Goal: Task Accomplishment & Management: Complete application form

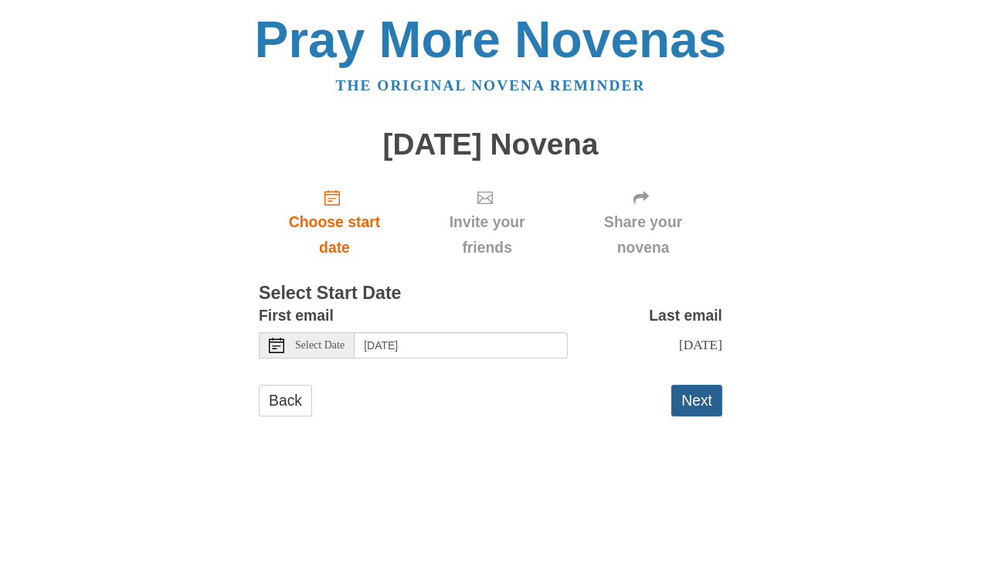
click at [690, 395] on button "Next" at bounding box center [696, 401] width 51 height 32
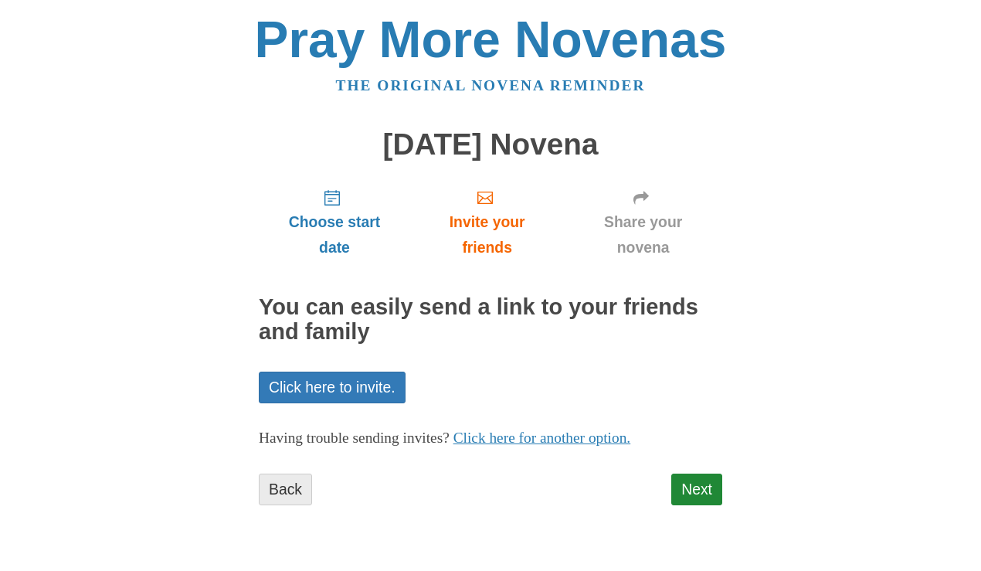
click at [291, 484] on link "Back" at bounding box center [285, 490] width 53 height 32
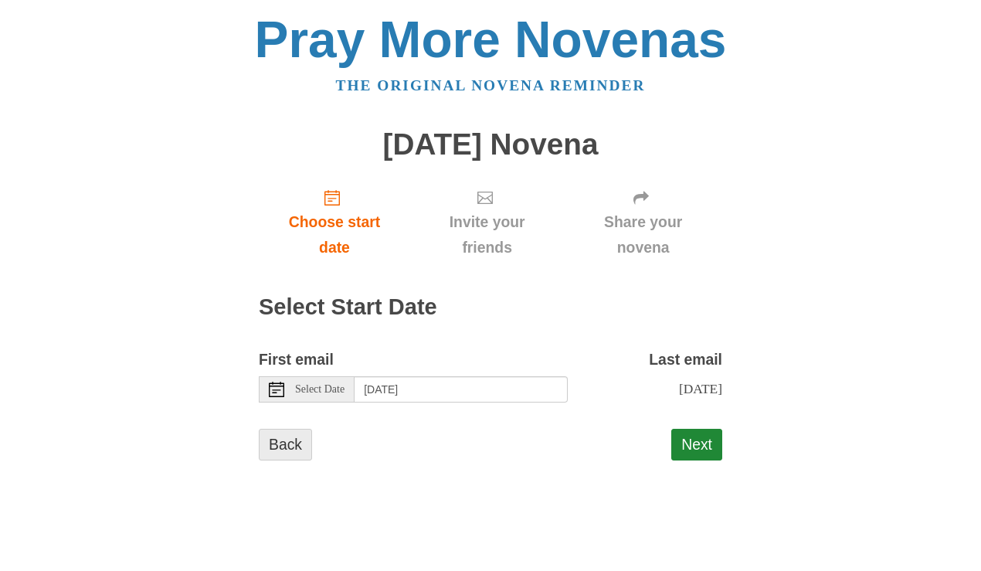
click at [290, 429] on link "Back" at bounding box center [285, 445] width 53 height 32
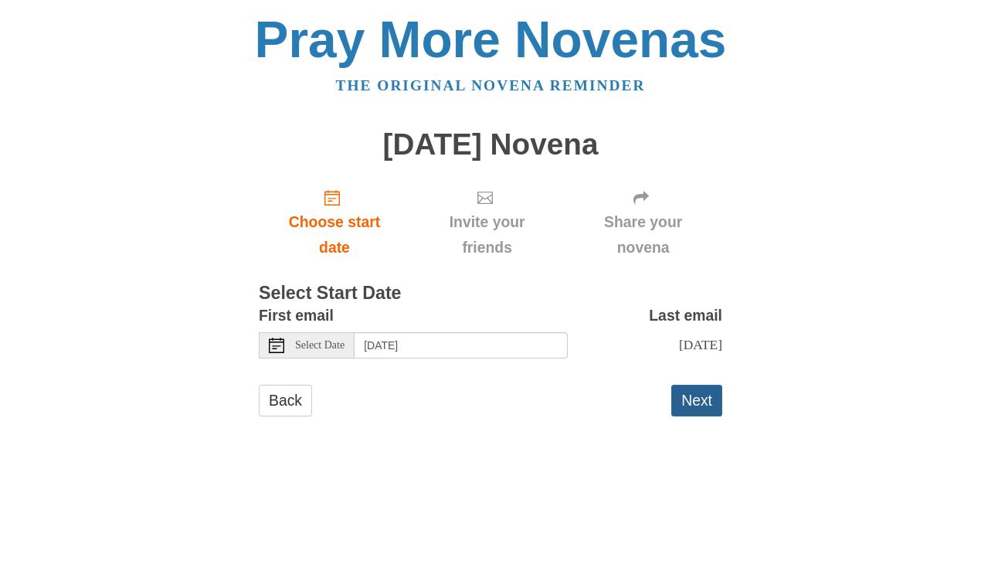
click at [706, 400] on button "Next" at bounding box center [696, 401] width 51 height 32
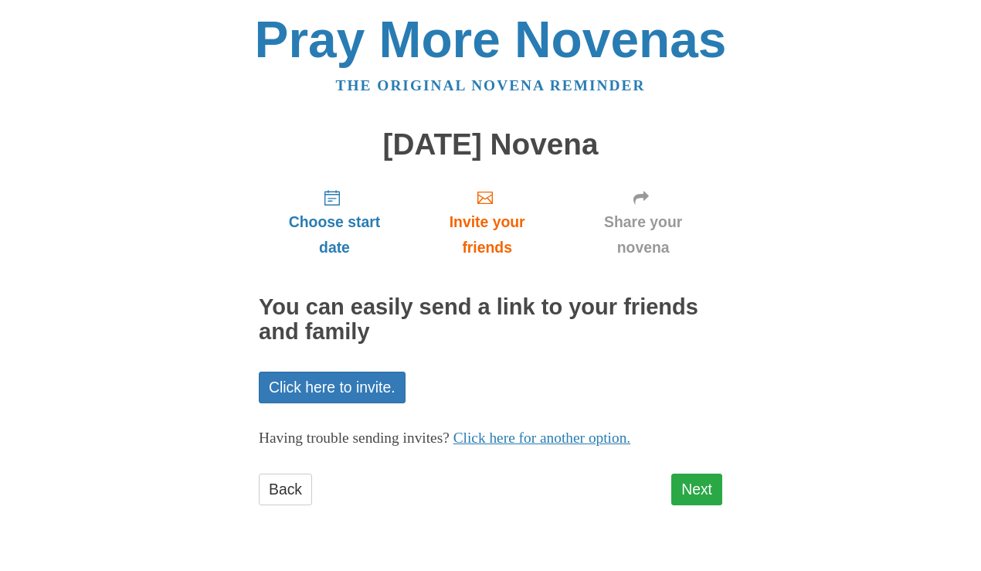
click at [699, 480] on link "Next" at bounding box center [696, 490] width 51 height 32
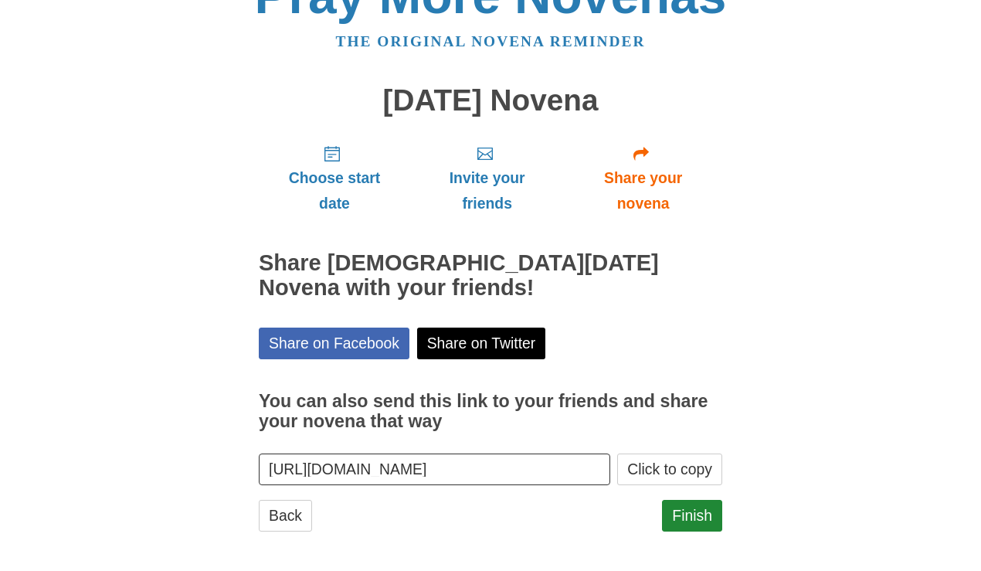
scroll to position [43, 0]
click at [297, 512] on link "Back" at bounding box center [285, 517] width 53 height 32
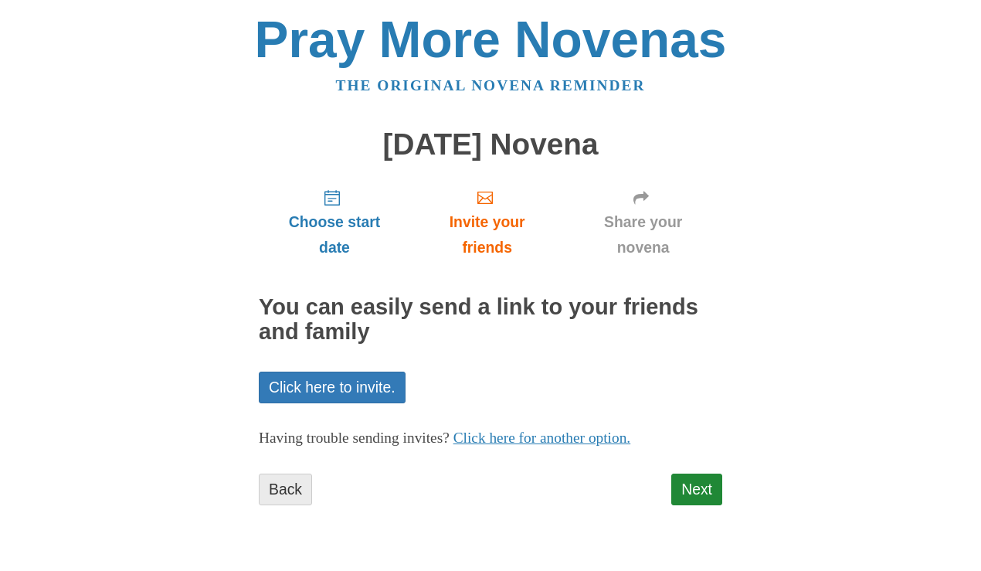
click at [301, 478] on link "Back" at bounding box center [285, 490] width 53 height 32
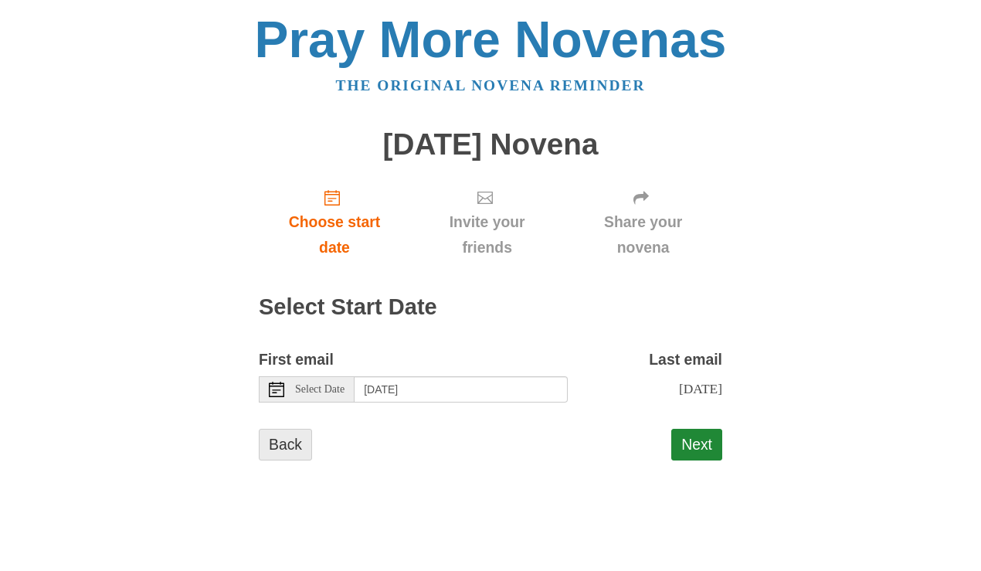
click at [294, 431] on link "Back" at bounding box center [285, 445] width 53 height 32
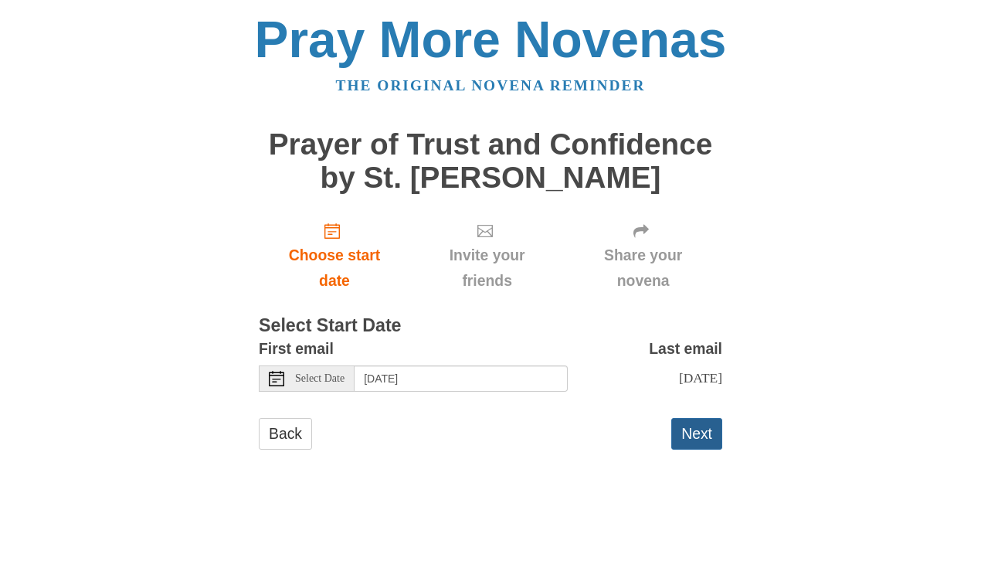
click at [692, 426] on button "Next" at bounding box center [696, 434] width 51 height 32
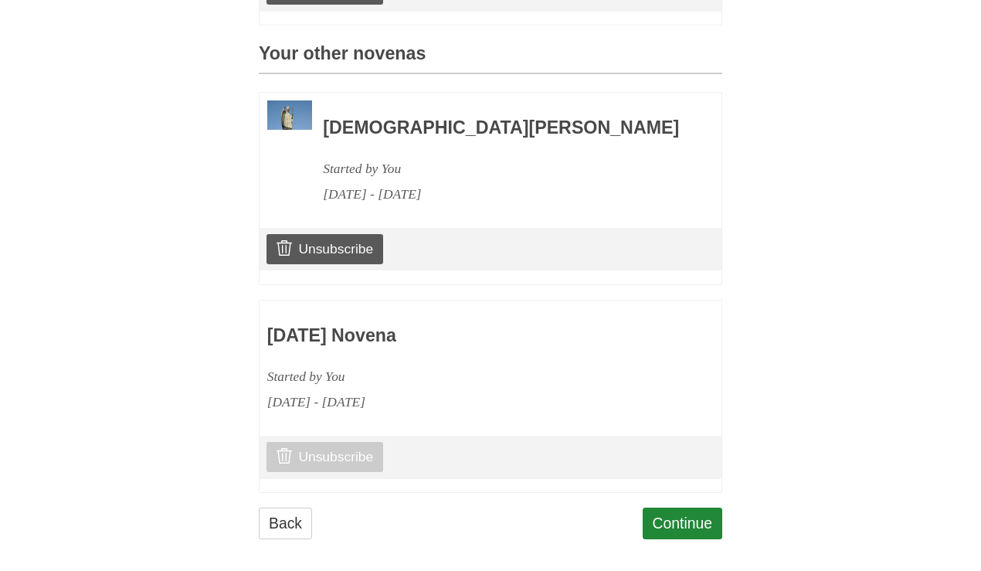
scroll to position [698, 0]
click at [363, 452] on link "Unsubscribe" at bounding box center [325, 457] width 117 height 29
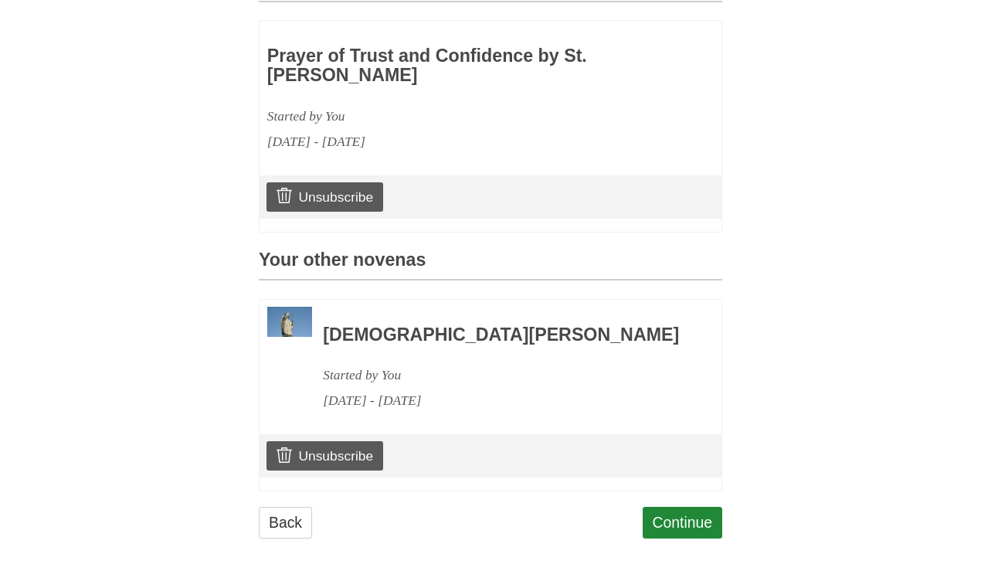
scroll to position [565, 0]
click at [674, 508] on link "Continue" at bounding box center [683, 524] width 80 height 32
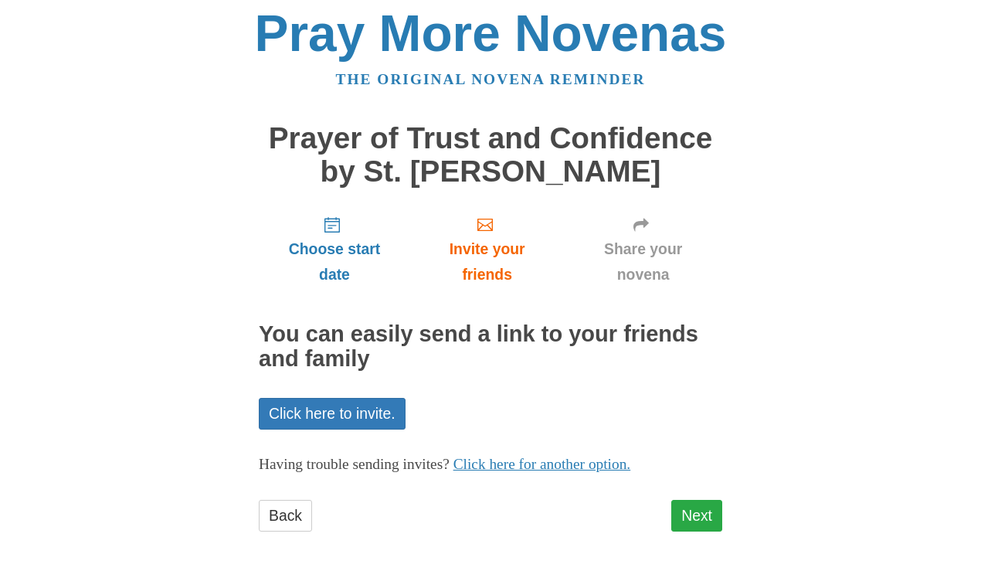
scroll to position [5, 0]
click at [709, 506] on link "Next" at bounding box center [696, 517] width 51 height 32
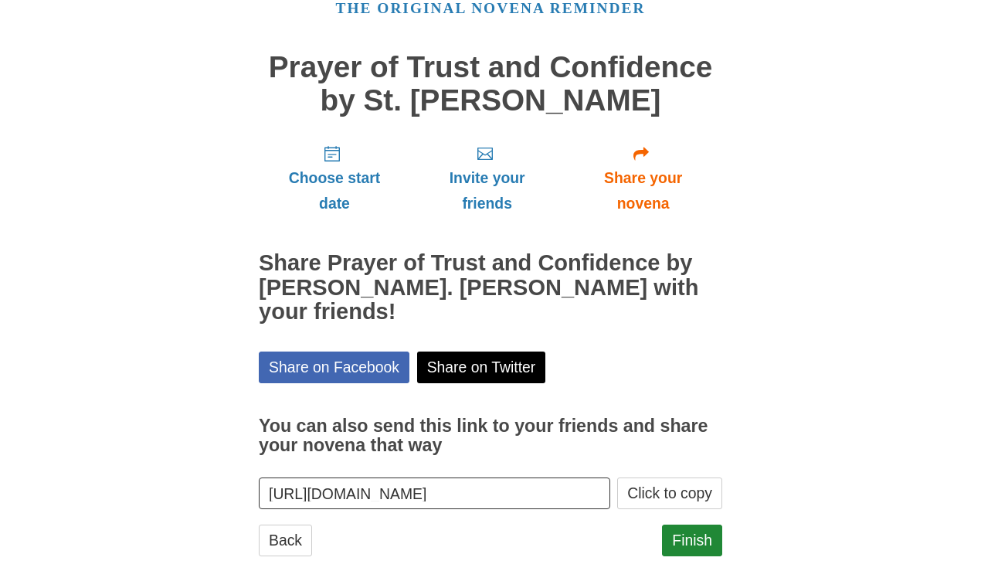
scroll to position [76, 0]
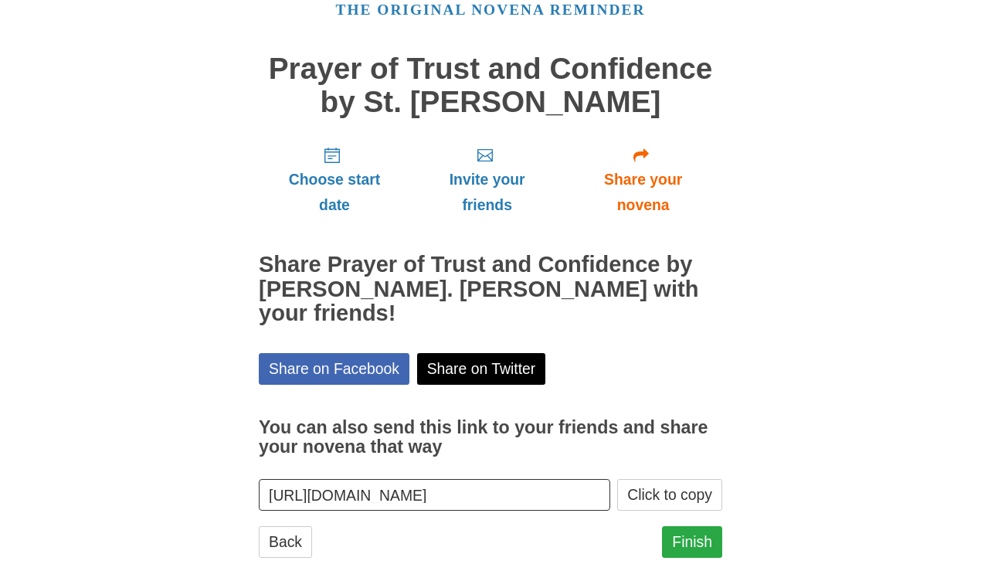
click at [696, 526] on link "Finish" at bounding box center [692, 542] width 60 height 32
